Goal: Transaction & Acquisition: Purchase product/service

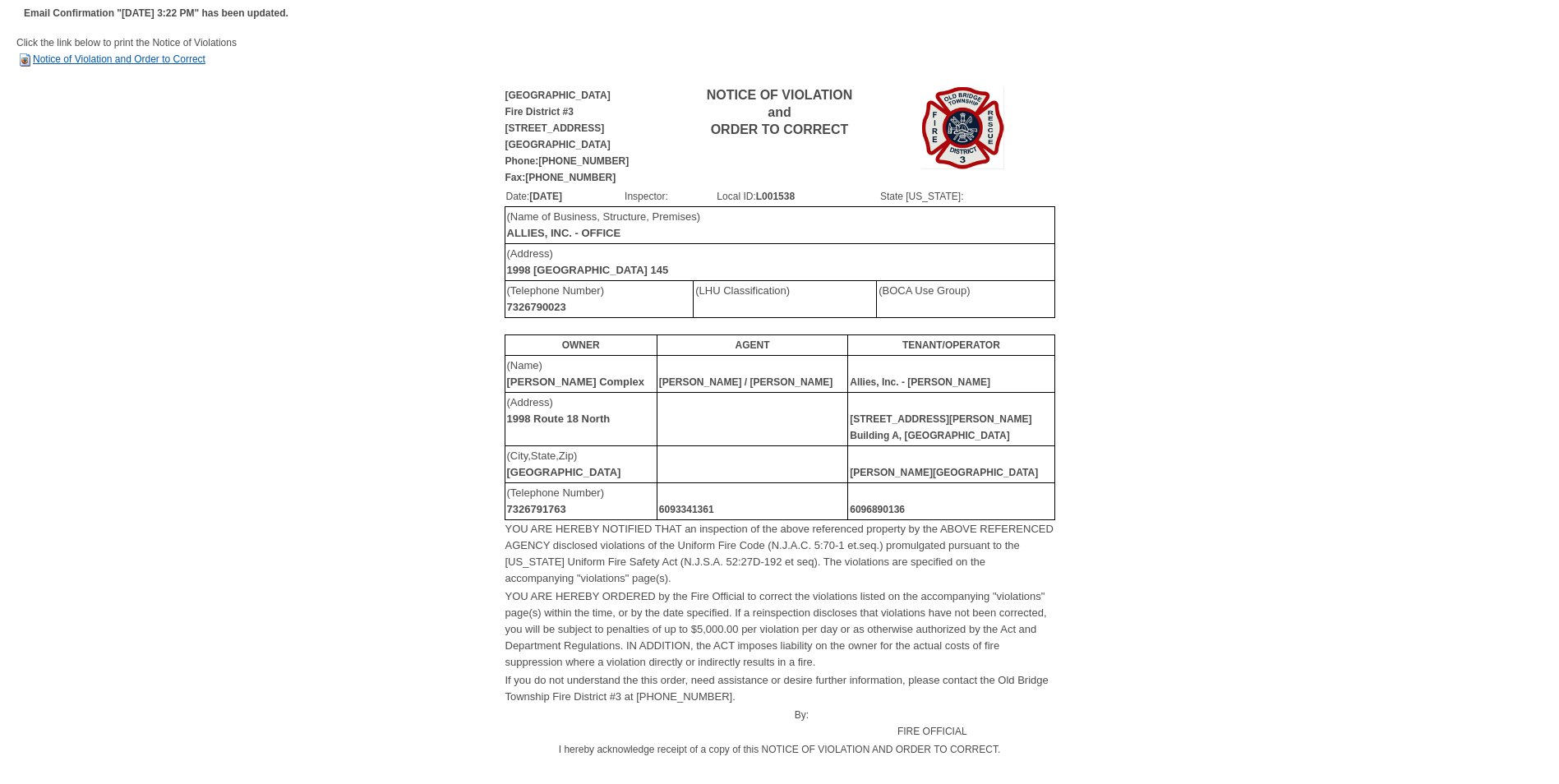
click at [126, 61] on link "Notice of Violation and Order to Correct" at bounding box center [111, 59] width 189 height 12
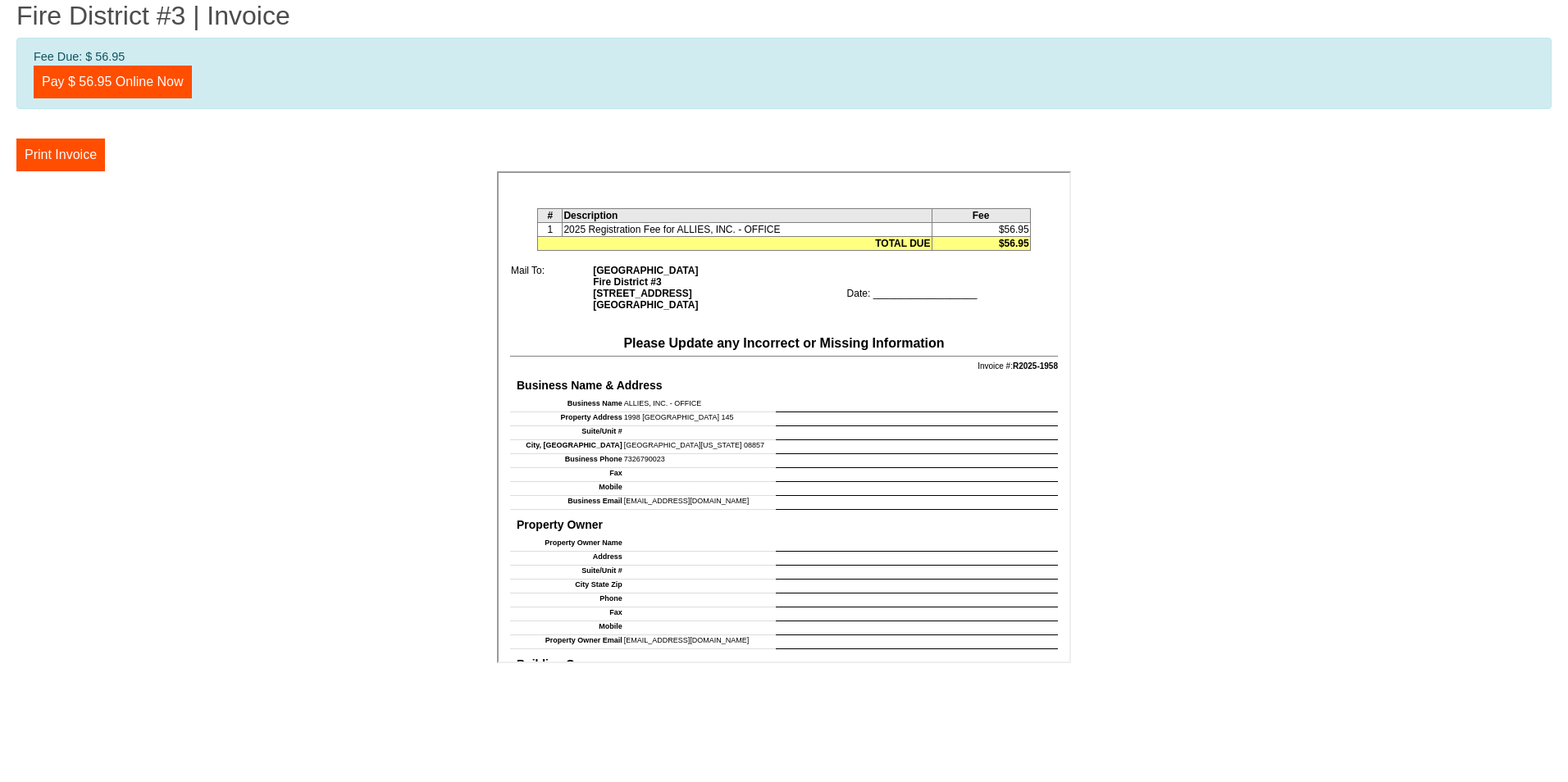
scroll to position [410, 0]
click at [140, 78] on link "Pay $ 56.95 Online Now" at bounding box center [112, 82] width 158 height 33
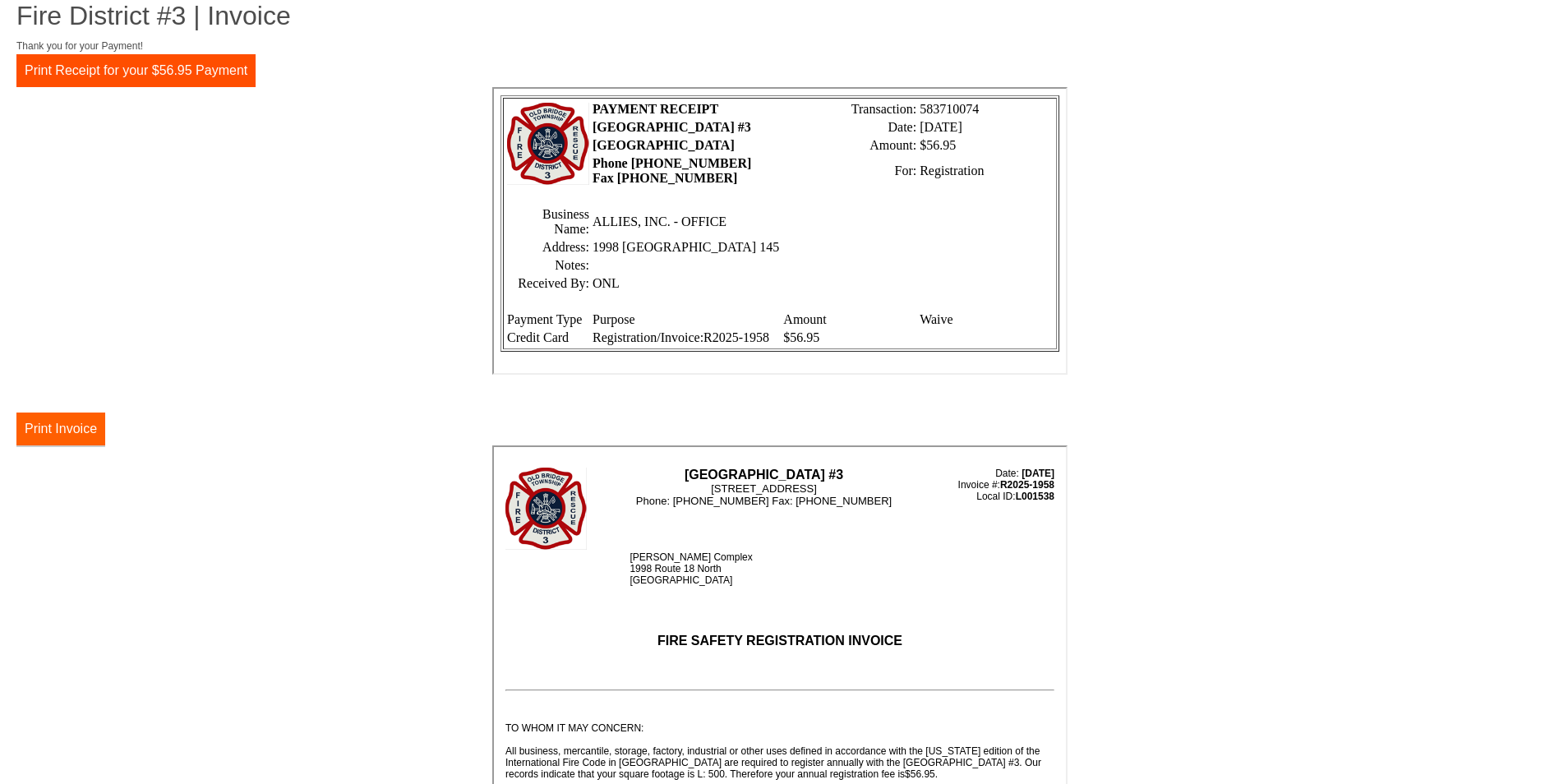
click at [89, 436] on button "Print Invoice" at bounding box center [61, 429] width 89 height 33
click at [141, 67] on button "Print Receipt for your $56.95 Payment" at bounding box center [137, 70] width 240 height 33
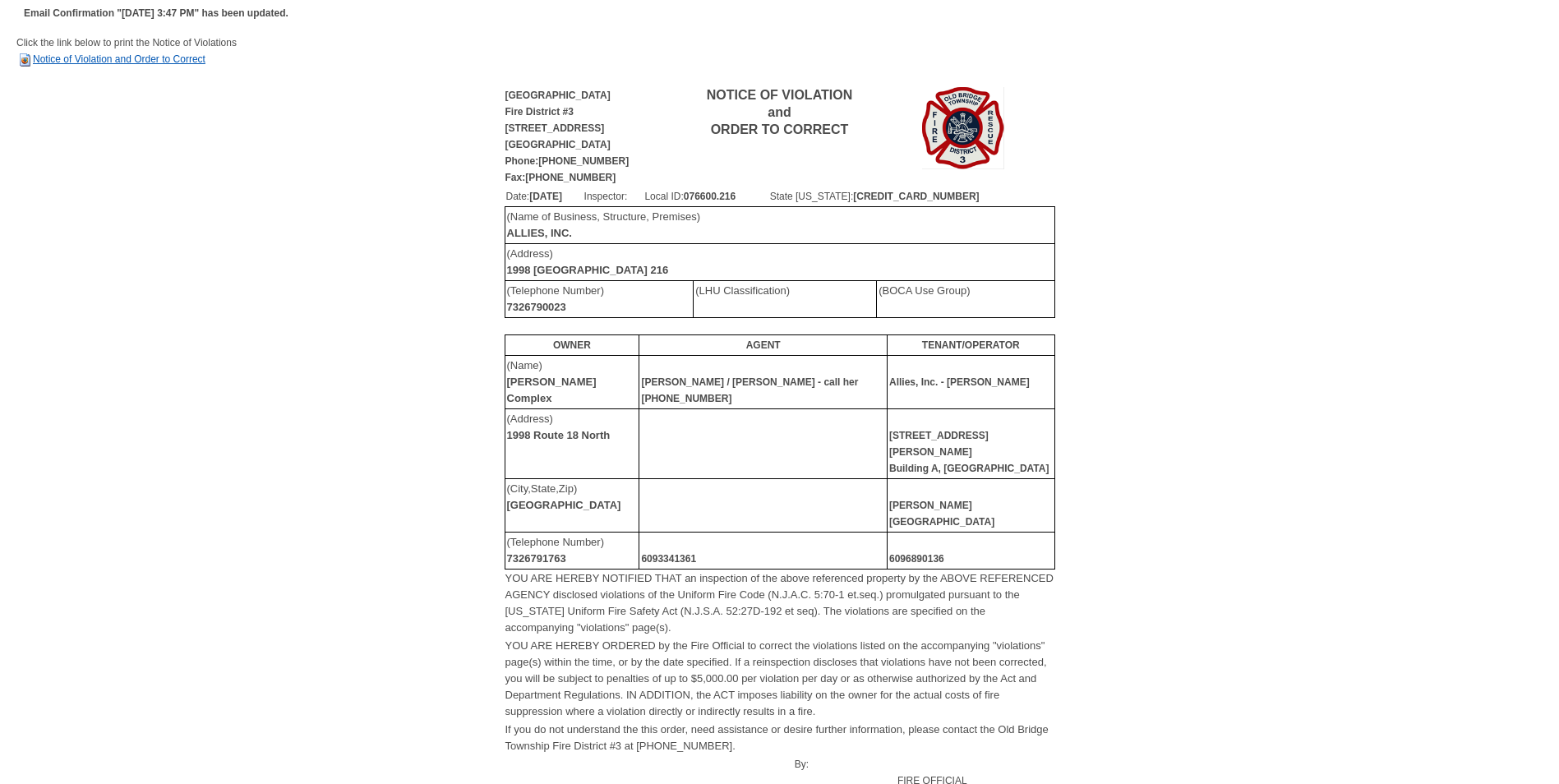
click at [125, 56] on link "Notice of Violation and Order to Correct" at bounding box center [111, 59] width 189 height 12
